Goal: Information Seeking & Learning: Learn about a topic

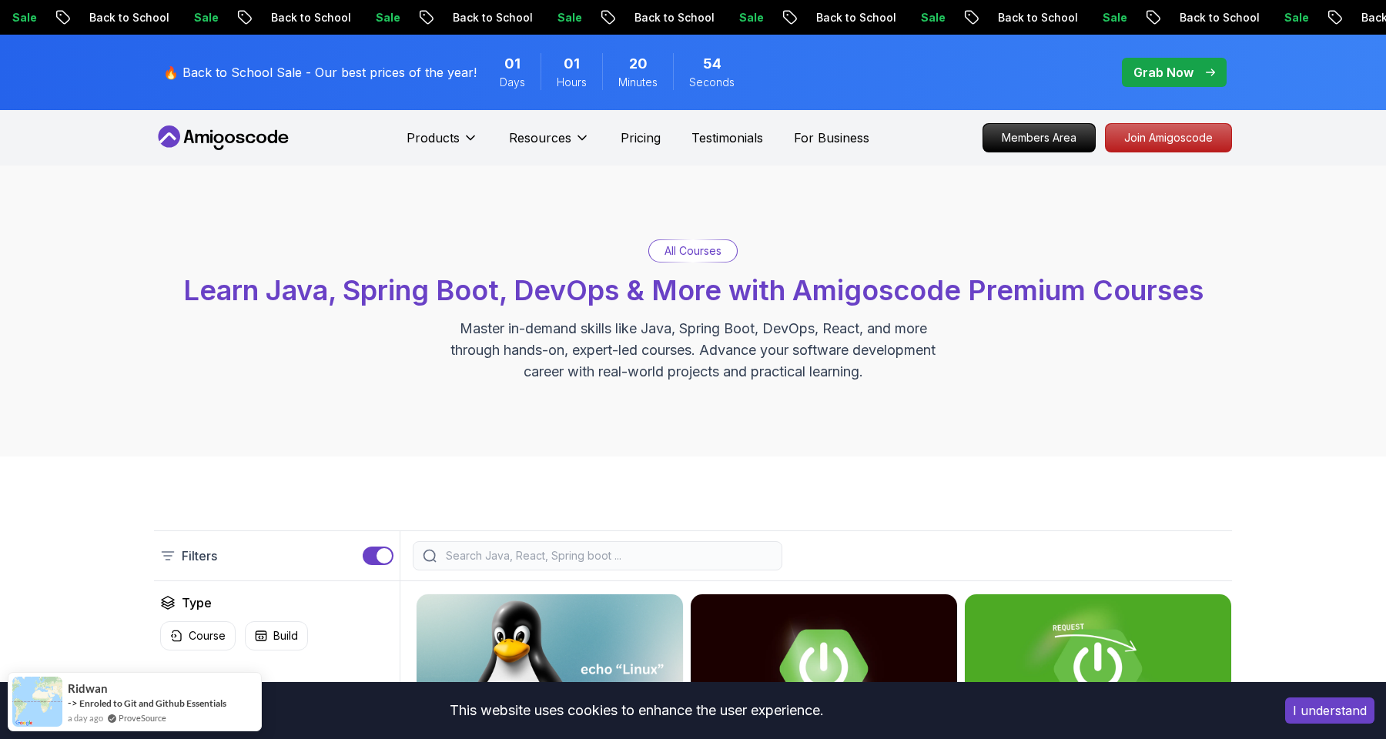
click at [610, 555] on input "search" at bounding box center [608, 555] width 330 height 15
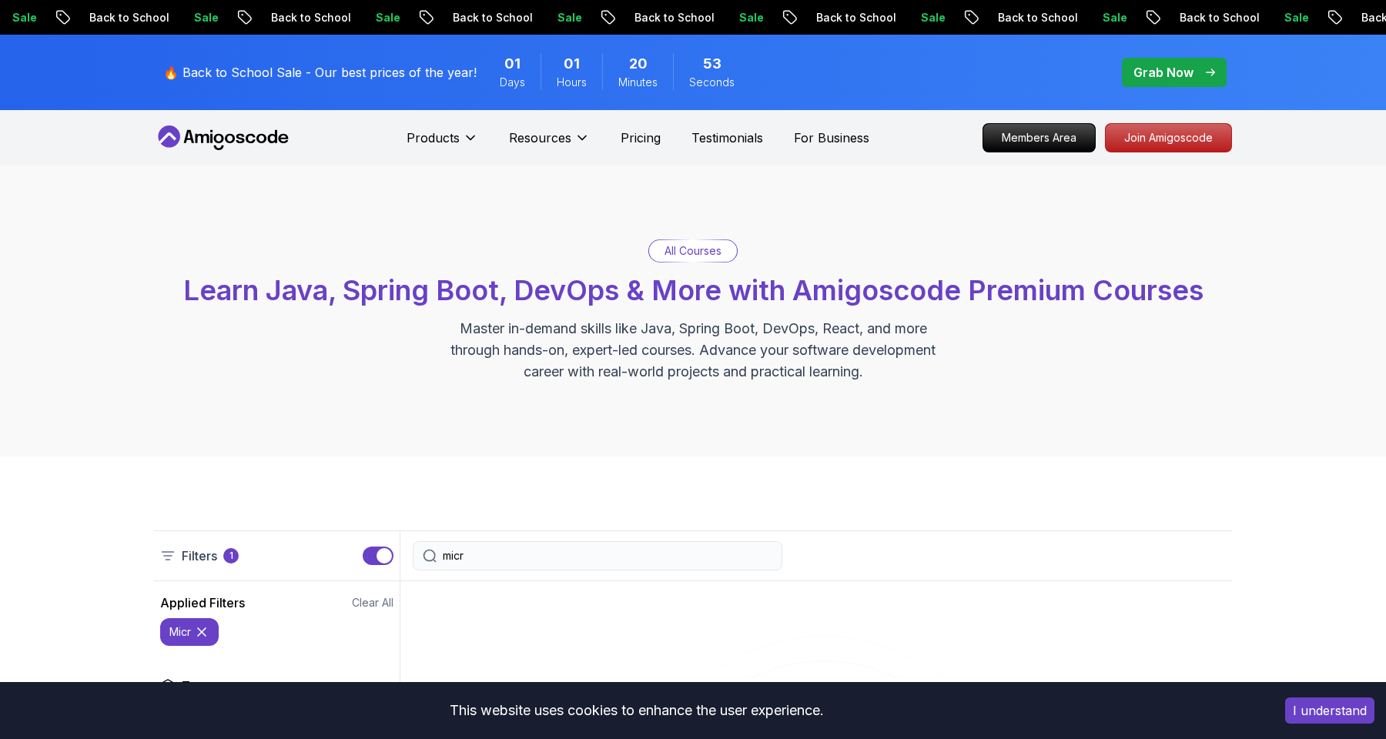
type input "micro"
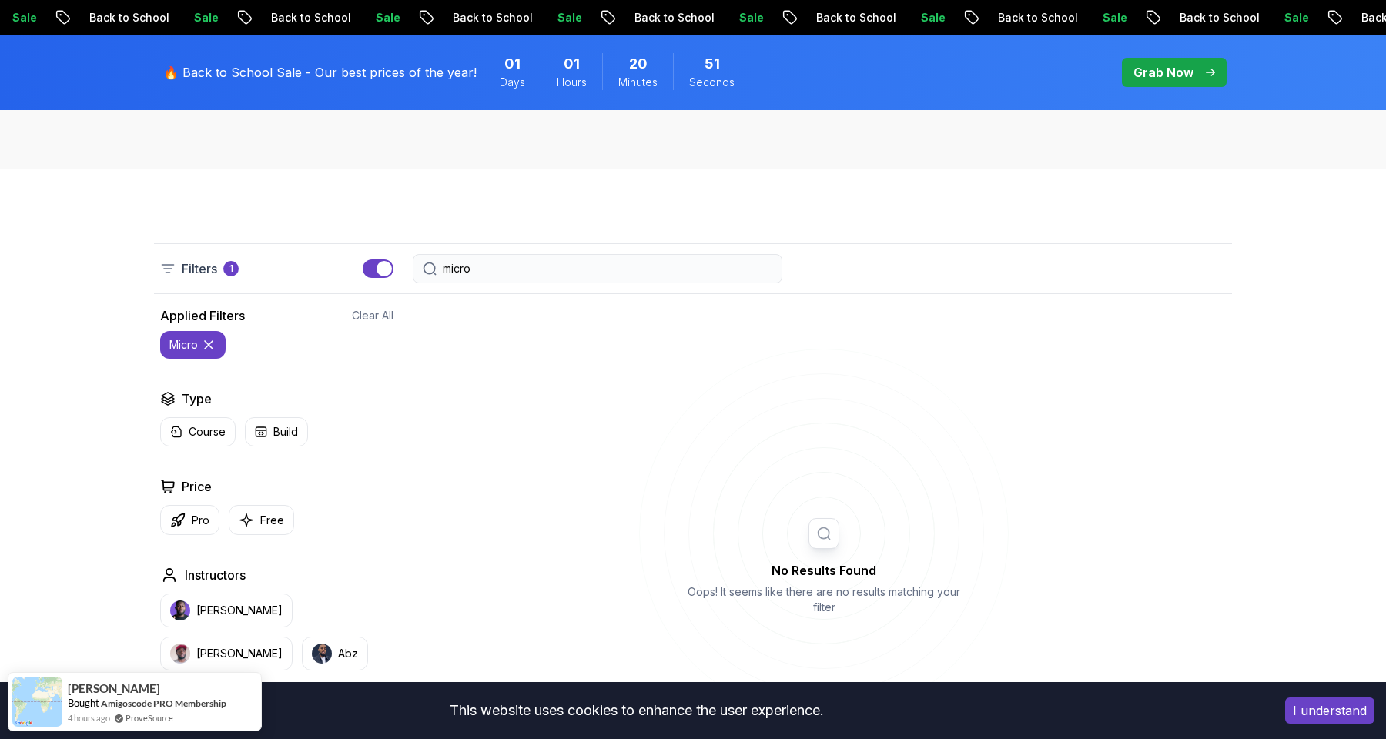
scroll to position [306, 0]
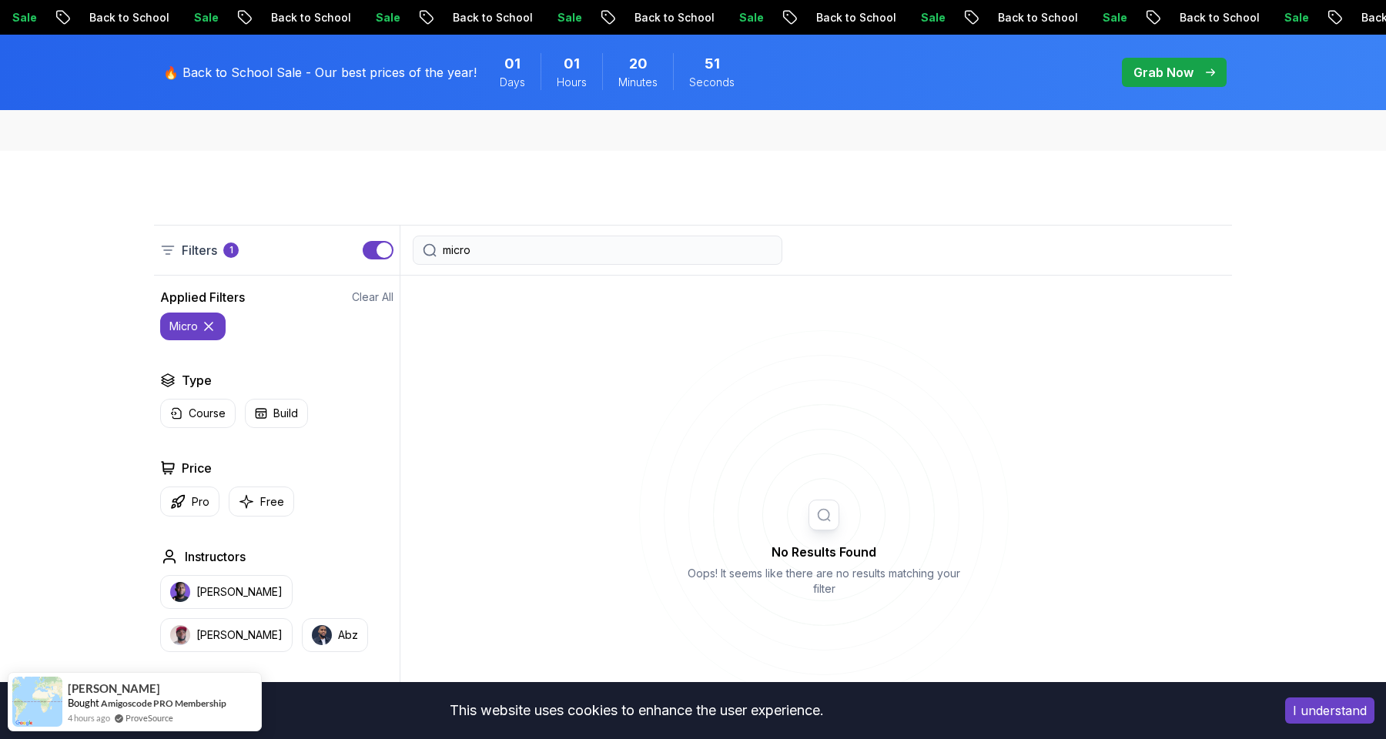
click at [462, 247] on input "micro" at bounding box center [608, 250] width 330 height 15
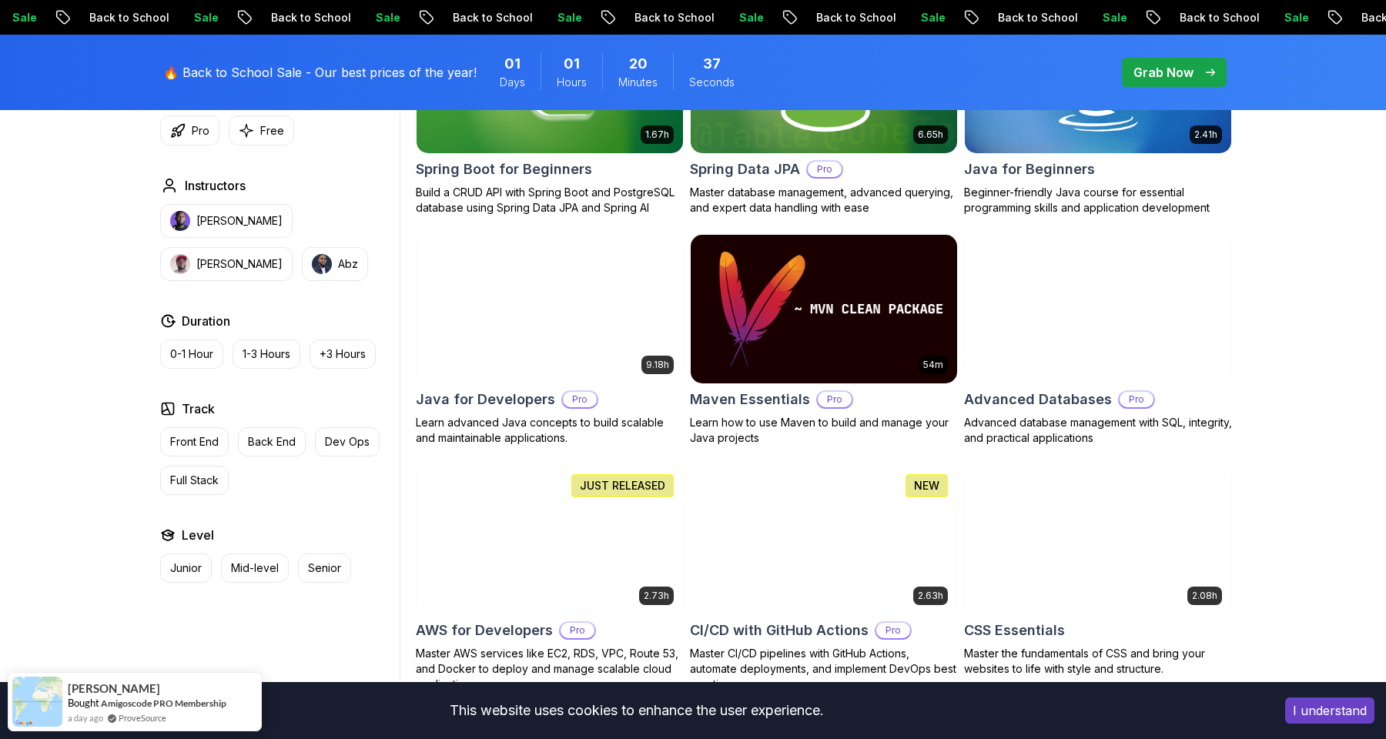
scroll to position [757, 0]
